Goal: Information Seeking & Learning: Learn about a topic

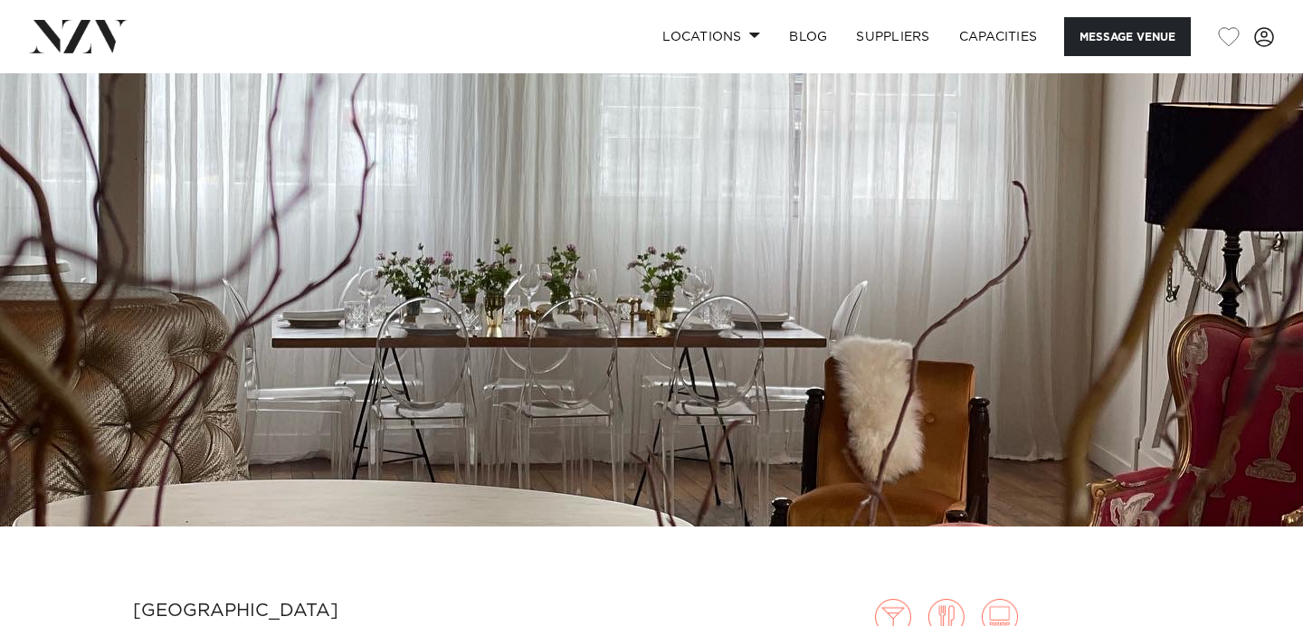
scroll to position [159, 0]
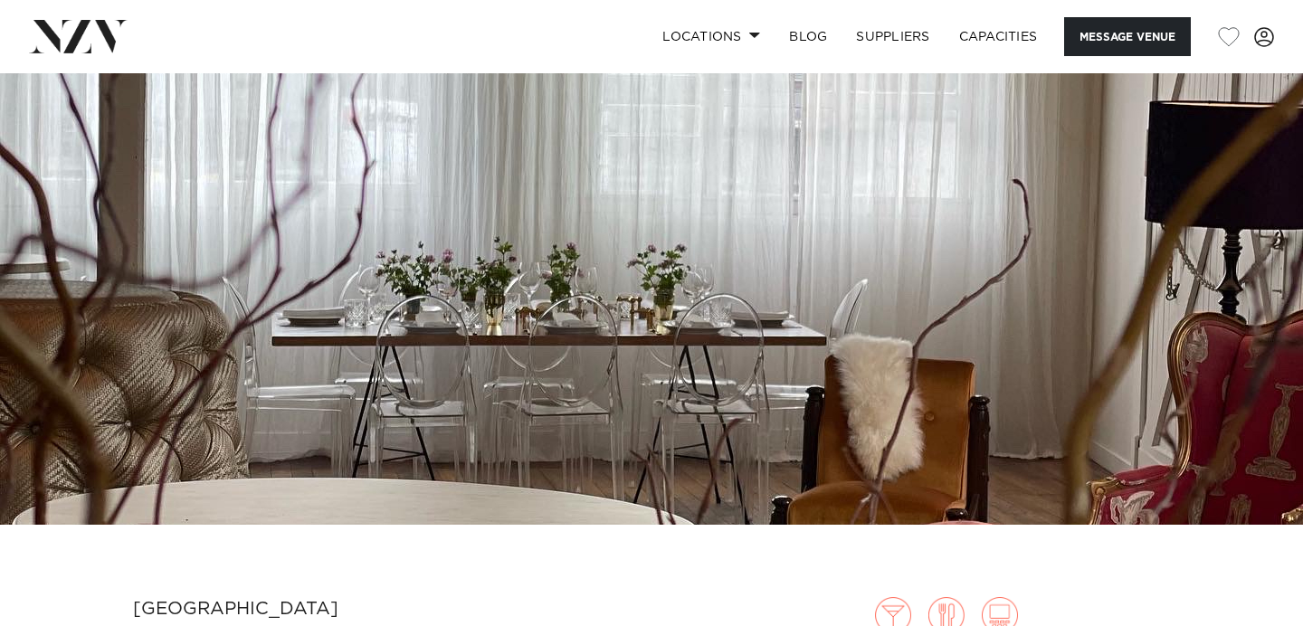
click at [509, 307] on img at bounding box center [651, 219] width 1303 height 611
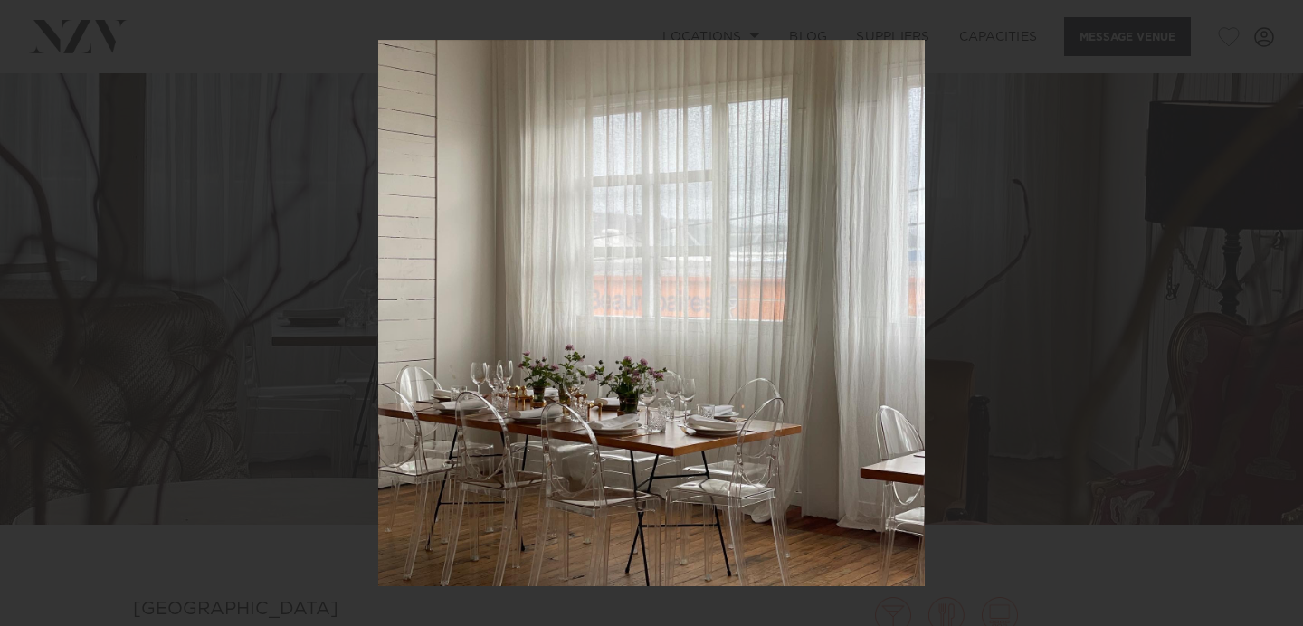
click at [1106, 180] on div at bounding box center [651, 313] width 1303 height 626
